Goal: Task Accomplishment & Management: Manage account settings

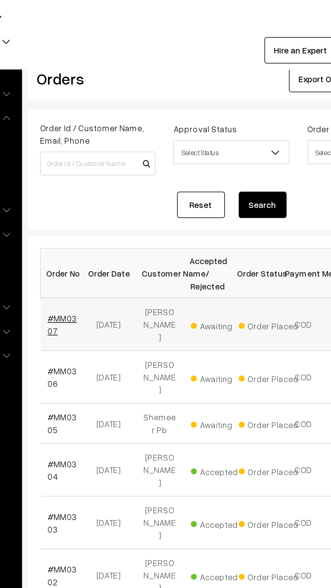
click at [108, 183] on link "#MM0307" at bounding box center [114, 183] width 17 height 13
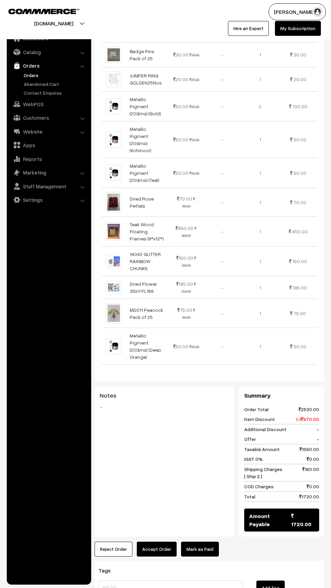
scroll to position [365, 0]
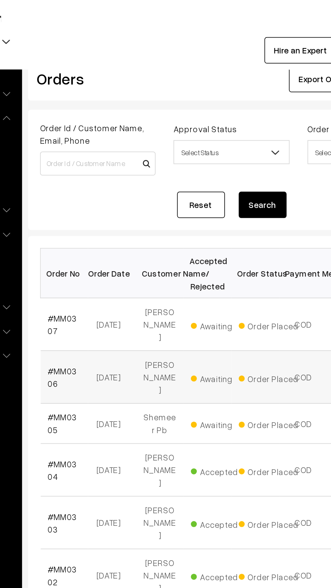
click at [209, 209] on span "Awaiting" at bounding box center [204, 213] width 34 height 9
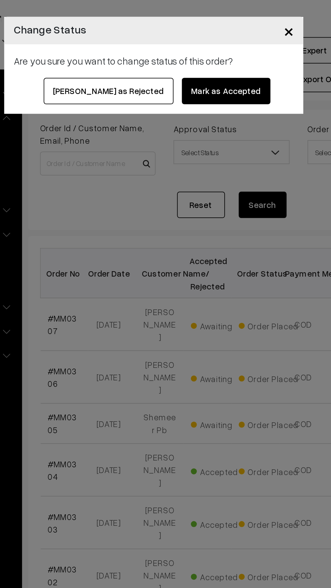
click at [190, 51] on button "Mark as Accepted" at bounding box center [207, 51] width 50 height 15
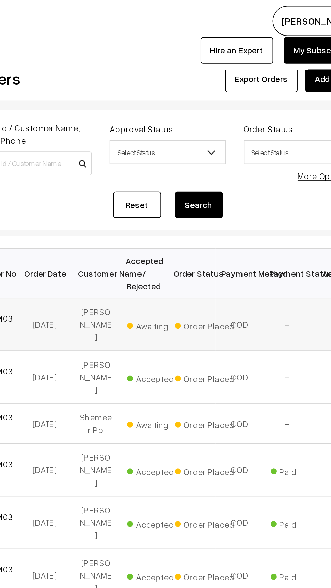
click at [195, 184] on span "Awaiting" at bounding box center [204, 183] width 34 height 9
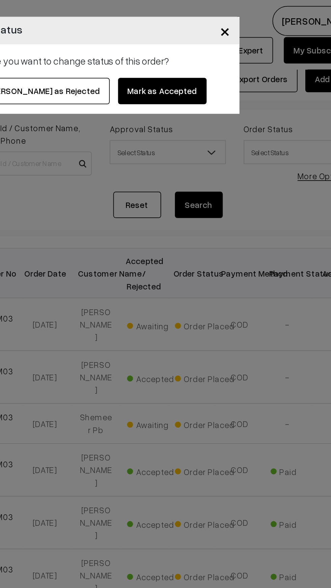
click at [191, 48] on button "Mark as Accepted" at bounding box center [207, 51] width 50 height 15
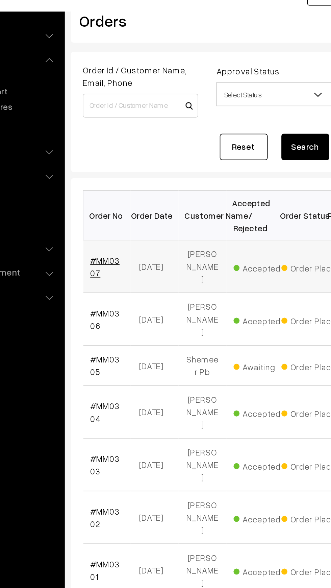
click at [107, 178] on link "#MM0307" at bounding box center [114, 183] width 17 height 13
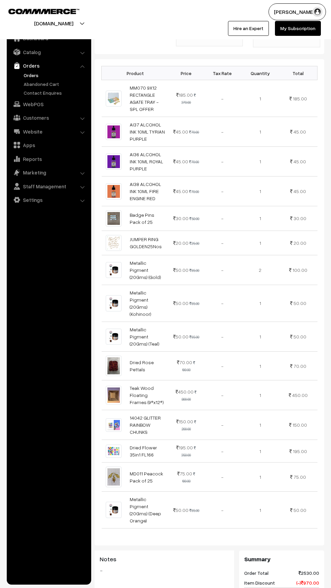
scroll to position [187, 0]
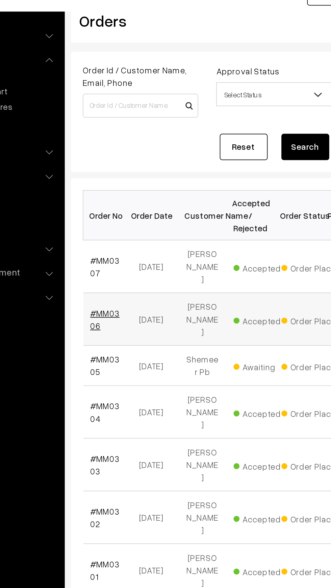
click at [111, 207] on link "#MM0306" at bounding box center [114, 213] width 17 height 13
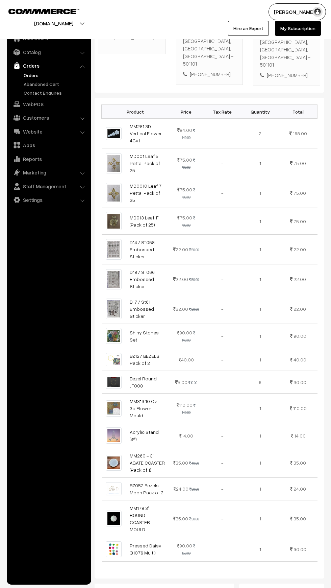
scroll to position [146, 0]
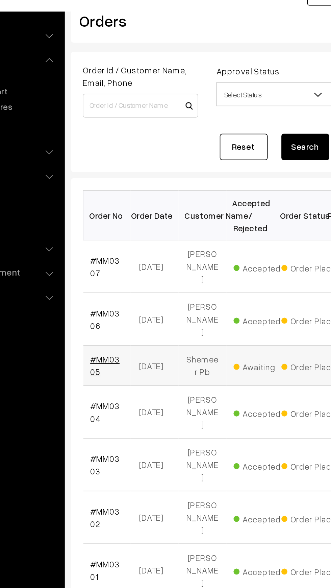
click at [122, 233] on link "#MM0305" at bounding box center [114, 239] width 17 height 13
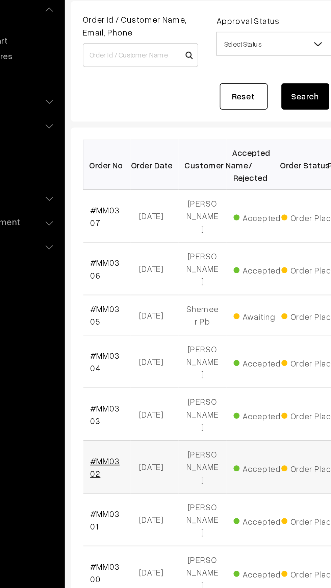
click at [119, 319] on link "#MM0302" at bounding box center [114, 325] width 17 height 13
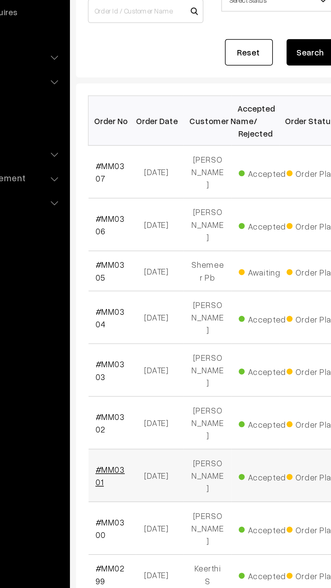
click at [113, 348] on link "#MM0301" at bounding box center [114, 354] width 17 height 13
click at [111, 378] on link "#MM0300" at bounding box center [114, 384] width 17 height 13
